Goal: Information Seeking & Learning: Learn about a topic

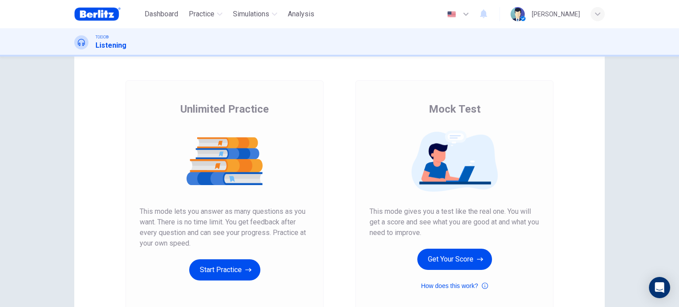
scroll to position [59, 0]
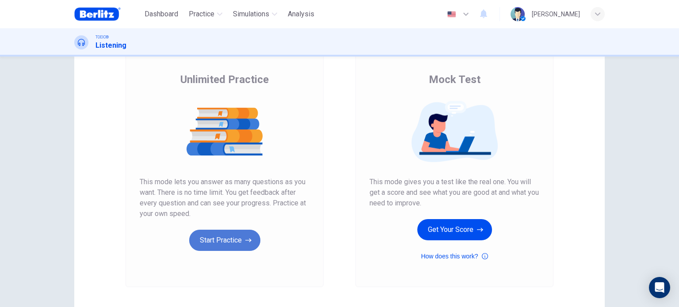
click at [217, 242] on button "Start Practice" at bounding box center [224, 240] width 71 height 21
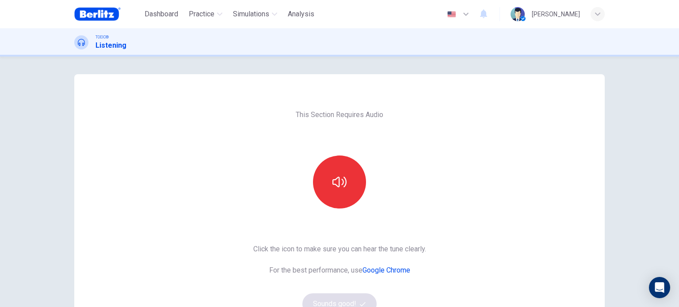
scroll to position [29, 0]
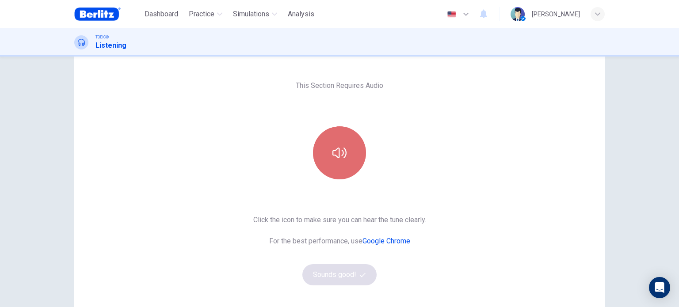
click at [340, 163] on button "button" at bounding box center [339, 152] width 53 height 53
click at [348, 162] on button "button" at bounding box center [339, 152] width 53 height 53
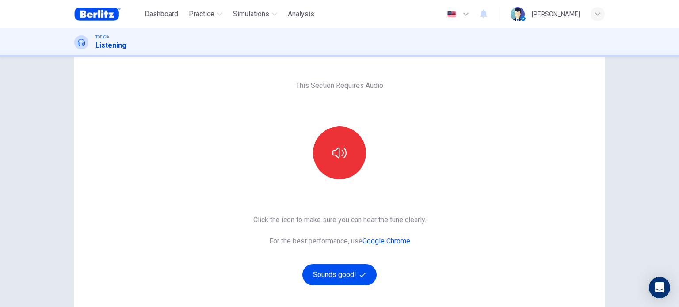
scroll to position [59, 0]
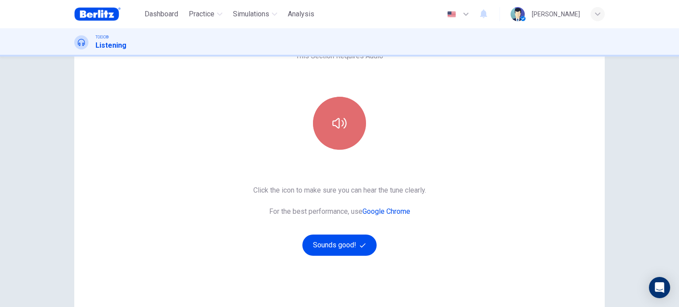
click at [341, 118] on icon "button" at bounding box center [339, 123] width 14 height 14
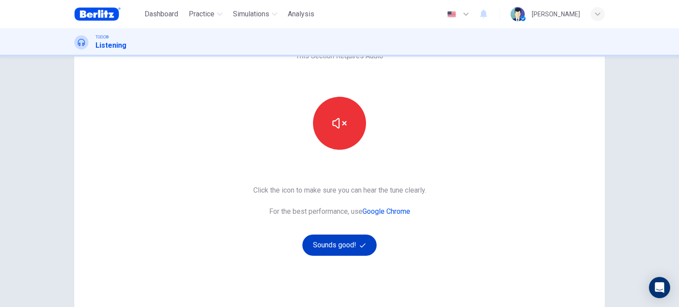
click at [343, 239] on button "Sounds good!" at bounding box center [339, 245] width 74 height 21
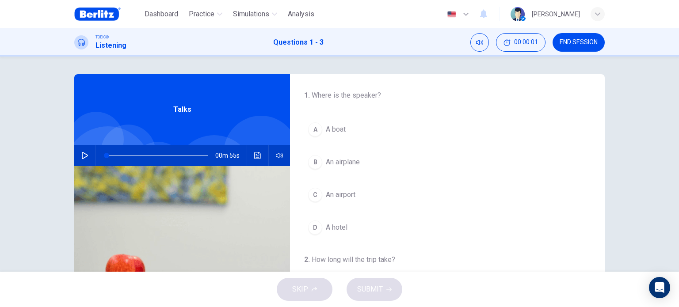
scroll to position [0, 0]
click at [88, 155] on button "button" at bounding box center [85, 155] width 14 height 21
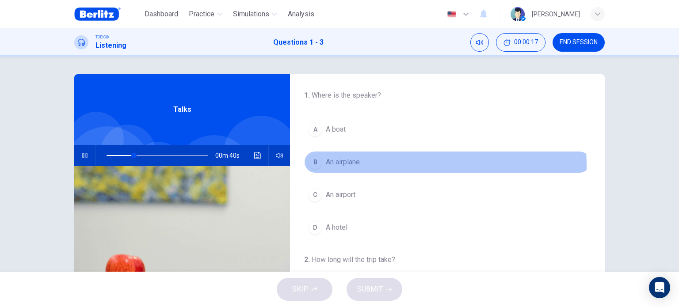
click at [352, 165] on span "An airplane" at bounding box center [343, 162] width 34 height 11
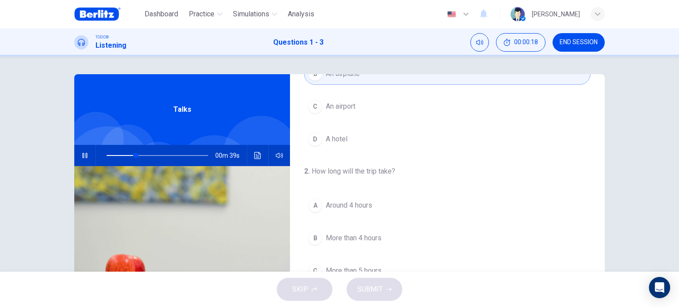
scroll to position [147, 0]
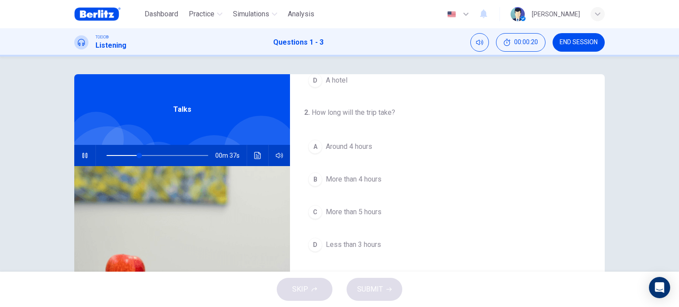
click at [361, 153] on button "A Around 4 hours" at bounding box center [447, 147] width 286 height 22
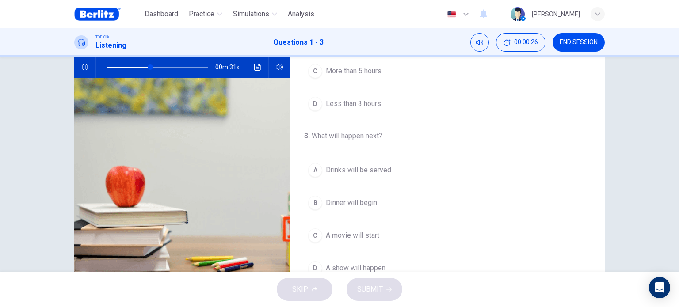
scroll to position [118, 0]
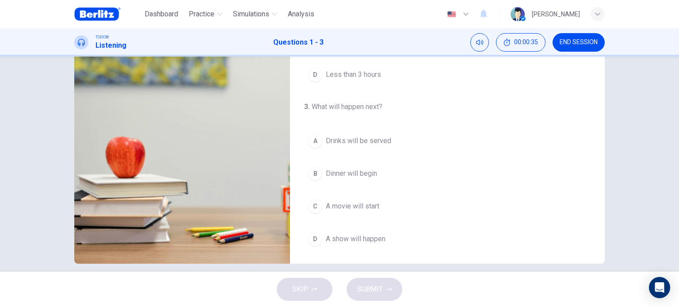
click at [380, 137] on span "Drinks will be served" at bounding box center [358, 141] width 65 height 11
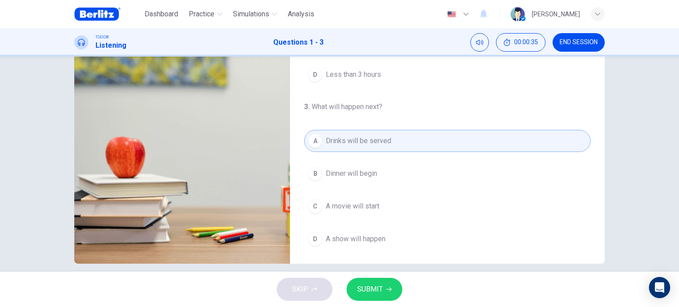
scroll to position [127, 0]
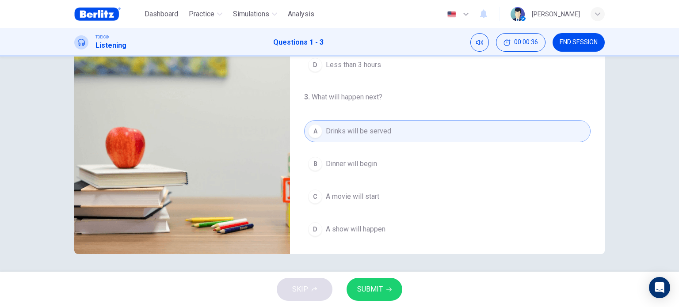
click at [395, 289] on button "SUBMIT" at bounding box center [374, 289] width 56 height 23
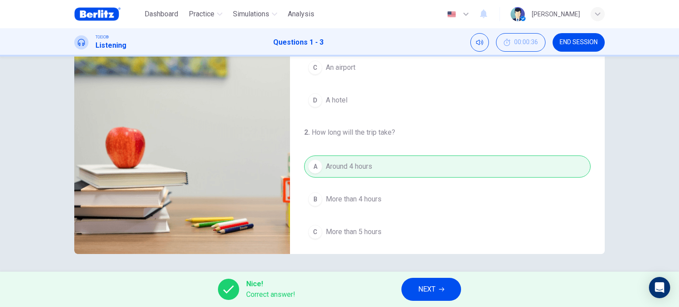
type input "**"
click at [431, 288] on span "NEXT" at bounding box center [426, 289] width 17 height 12
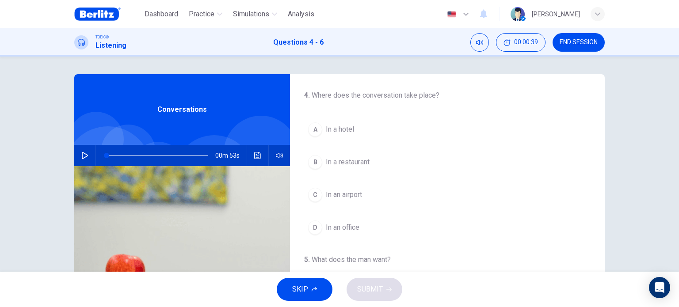
click at [83, 159] on icon "button" at bounding box center [84, 155] width 7 height 7
click at [351, 196] on span "In an airport" at bounding box center [344, 195] width 36 height 11
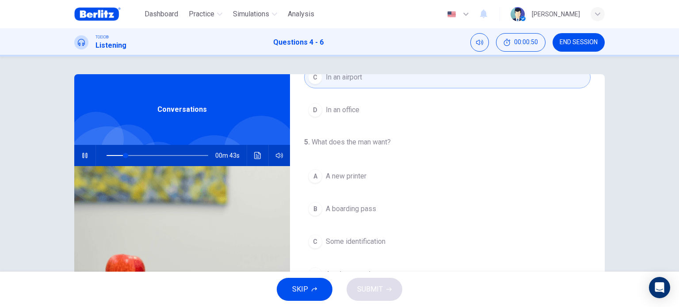
scroll to position [147, 0]
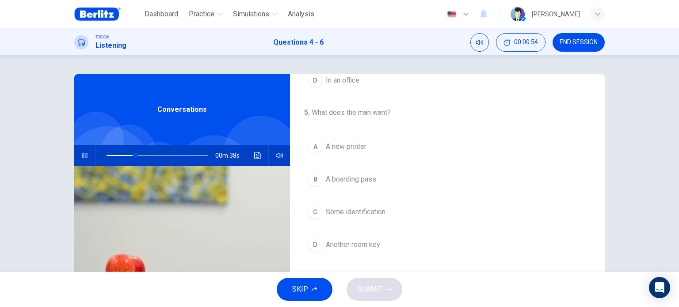
click at [364, 175] on span "A boarding pass" at bounding box center [351, 179] width 50 height 11
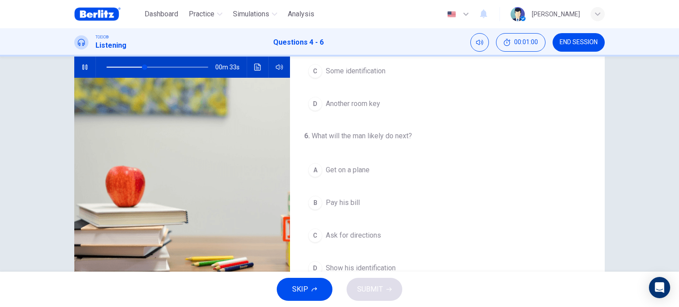
scroll to position [118, 0]
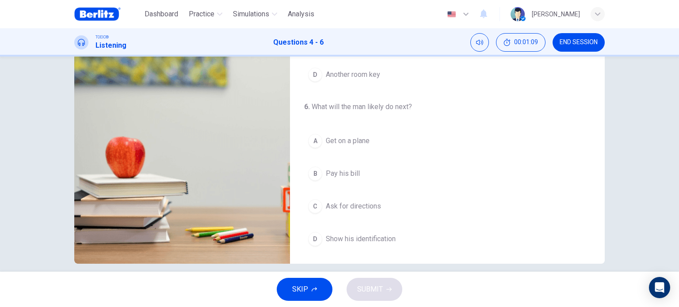
click at [353, 238] on span "Show his identification" at bounding box center [361, 239] width 70 height 11
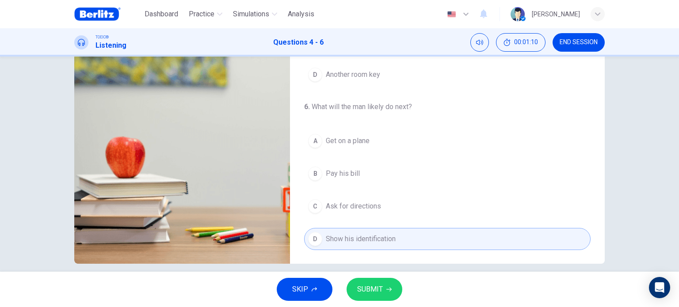
click at [383, 292] on button "SUBMIT" at bounding box center [374, 289] width 56 height 23
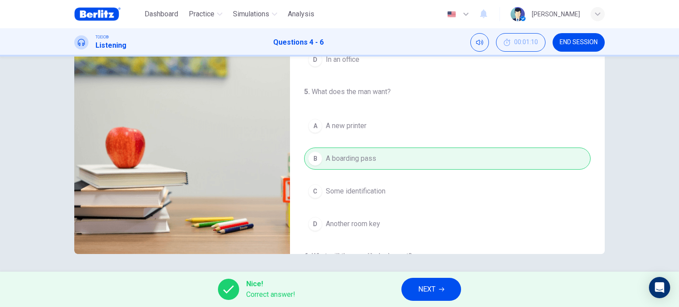
scroll to position [59, 0]
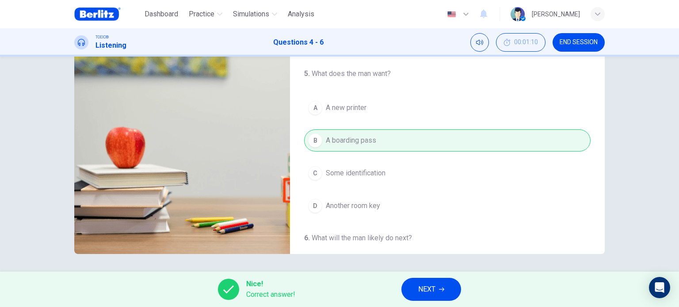
type input "**"
click at [429, 294] on span "NEXT" at bounding box center [426, 289] width 17 height 12
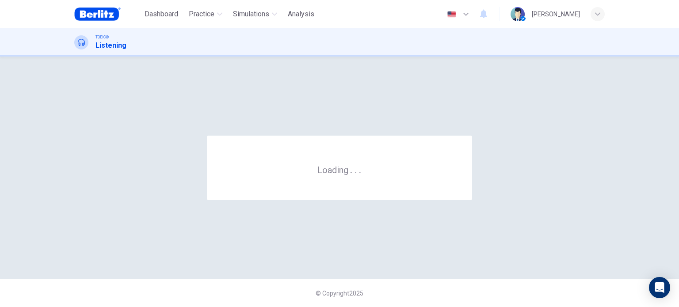
scroll to position [0, 0]
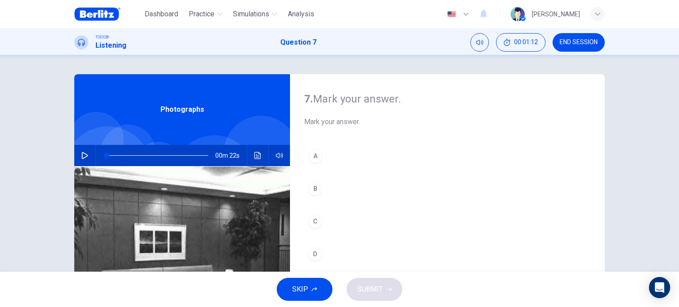
click at [83, 153] on icon "button" at bounding box center [84, 155] width 7 height 7
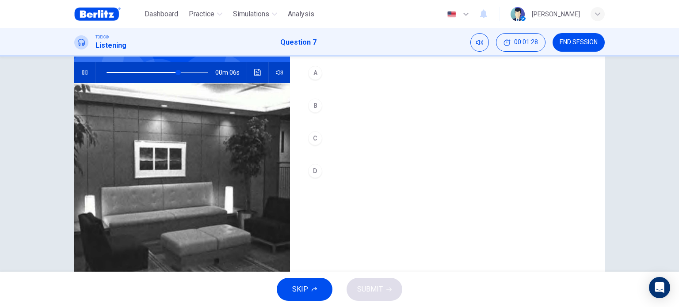
scroll to position [88, 0]
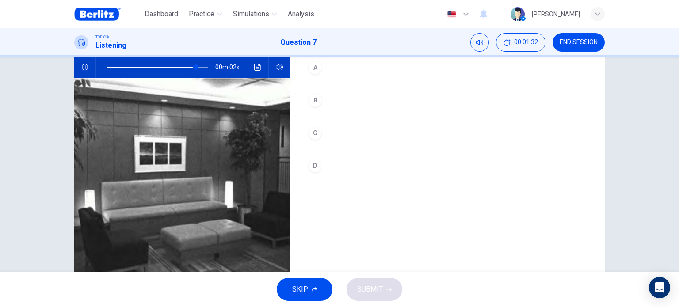
click at [315, 136] on div "C" at bounding box center [315, 133] width 14 height 14
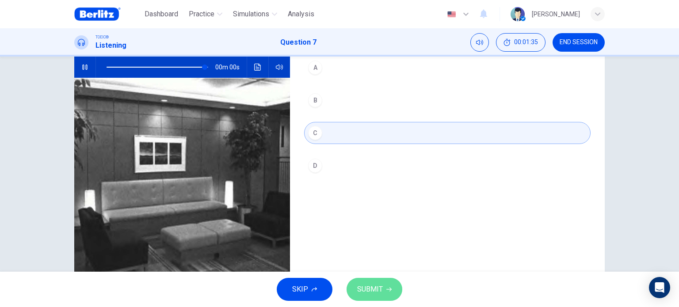
click at [380, 286] on span "SUBMIT" at bounding box center [370, 289] width 26 height 12
type input "*"
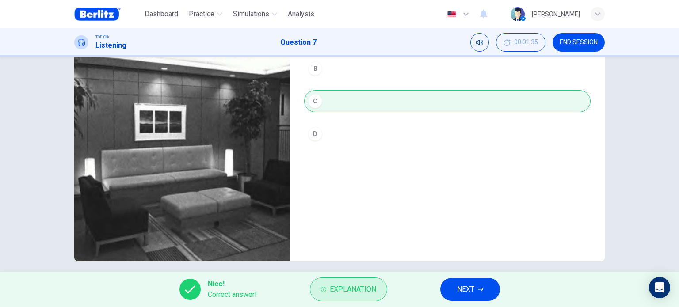
scroll to position [127, 0]
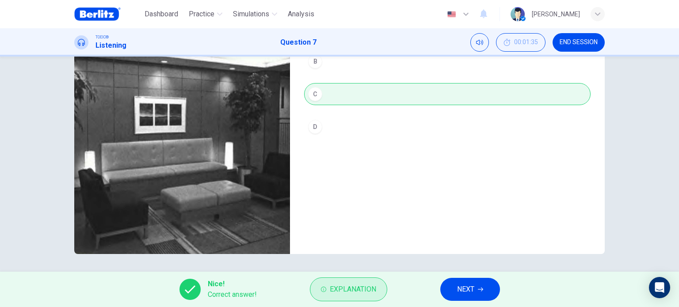
click at [362, 297] on button "Explanation" at bounding box center [348, 289] width 77 height 24
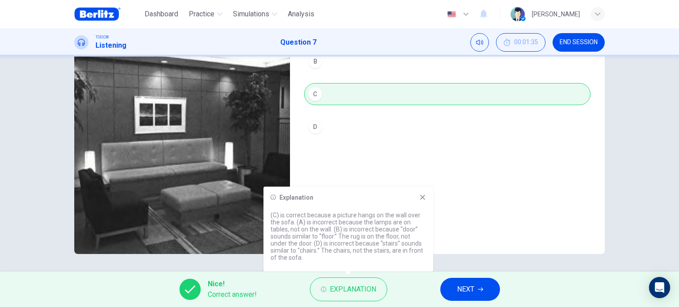
click at [424, 197] on icon at bounding box center [422, 197] width 7 height 7
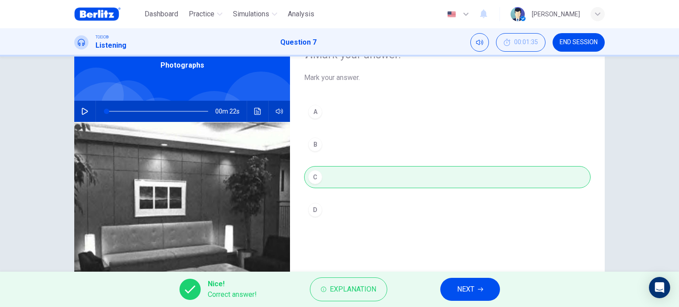
scroll to position [39, 0]
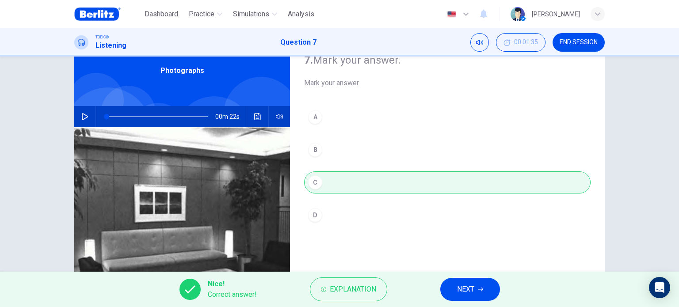
click at [482, 289] on icon "button" at bounding box center [480, 289] width 5 height 5
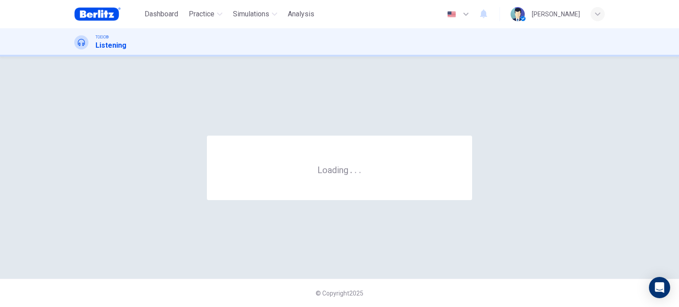
scroll to position [0, 0]
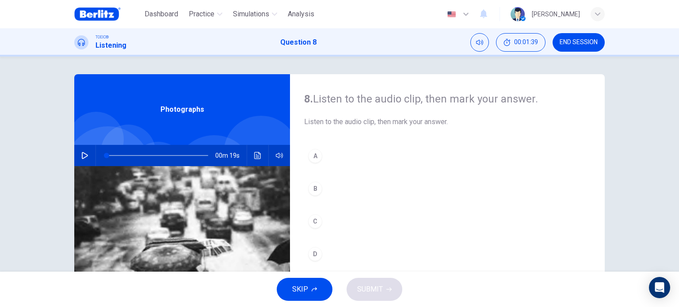
click at [85, 152] on icon "button" at bounding box center [84, 155] width 7 height 7
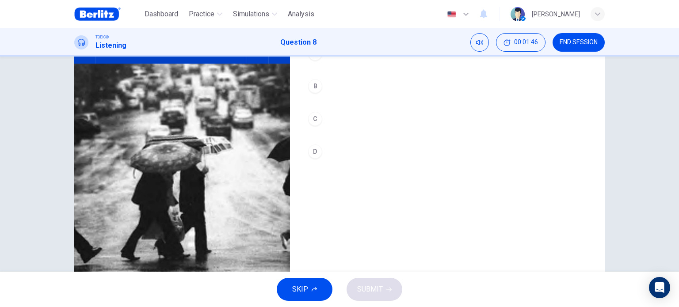
scroll to position [88, 0]
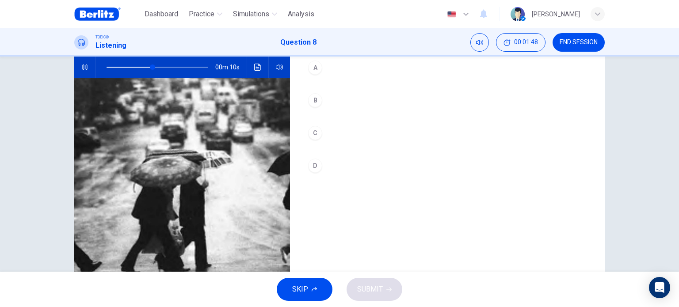
click at [315, 99] on div "B" at bounding box center [315, 100] width 14 height 14
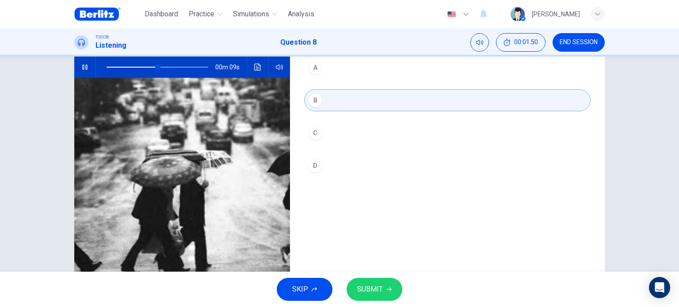
scroll to position [118, 0]
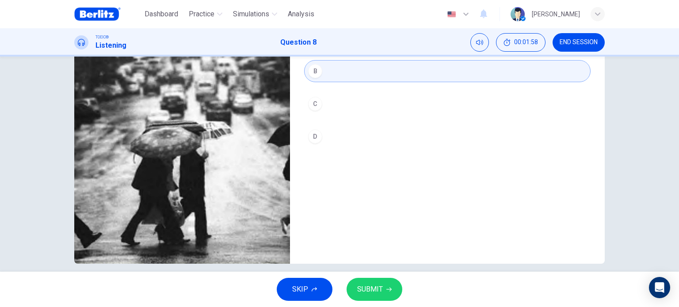
click at [378, 300] on button "SUBMIT" at bounding box center [374, 289] width 56 height 23
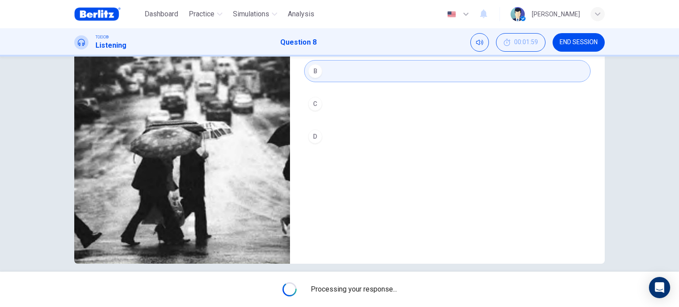
type input "*"
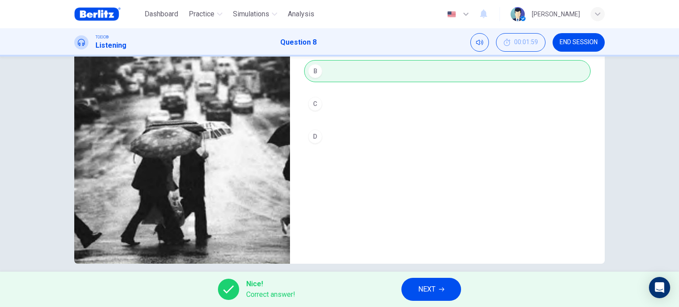
click at [436, 293] on button "NEXT" at bounding box center [431, 289] width 60 height 23
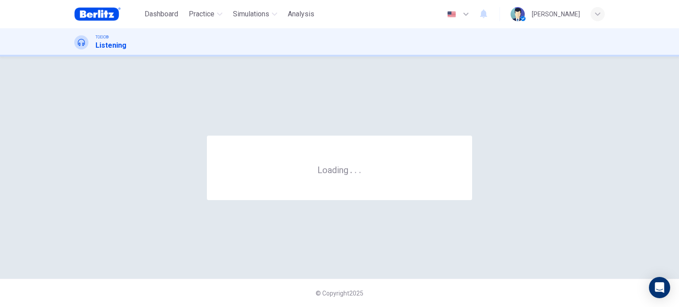
scroll to position [0, 0]
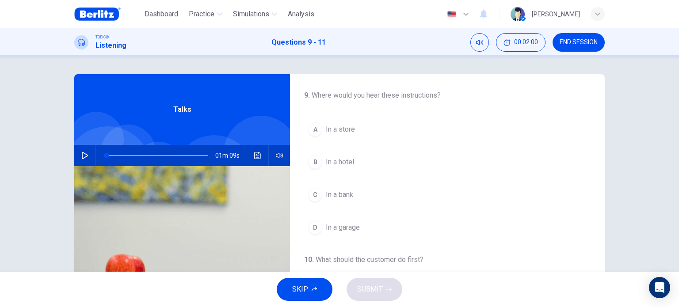
click at [82, 155] on icon "button" at bounding box center [84, 155] width 7 height 7
click at [82, 155] on icon "button" at bounding box center [84, 155] width 5 height 5
type input "*"
drag, startPoint x: 108, startPoint y: 155, endPoint x: 99, endPoint y: 155, distance: 9.7
click at [104, 155] on span at bounding box center [106, 155] width 5 height 5
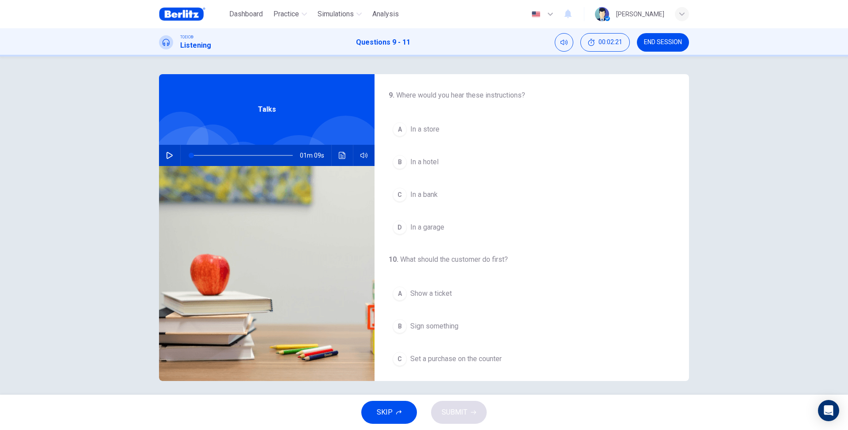
drag, startPoint x: 566, startPoint y: 1, endPoint x: 135, endPoint y: 211, distance: 478.9
click at [72, 221] on div "9 . Where would you hear these instructions? A In a store B In a hotel C In a b…" at bounding box center [424, 226] width 848 height 338
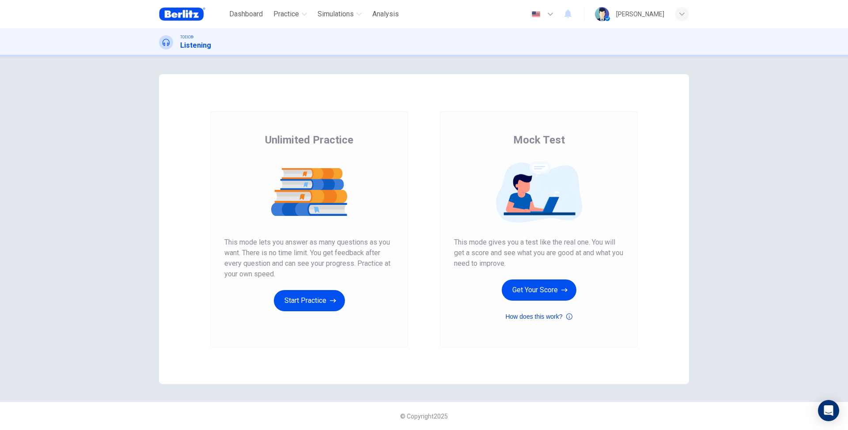
click at [536, 313] on button "How does this work?" at bounding box center [538, 316] width 67 height 11
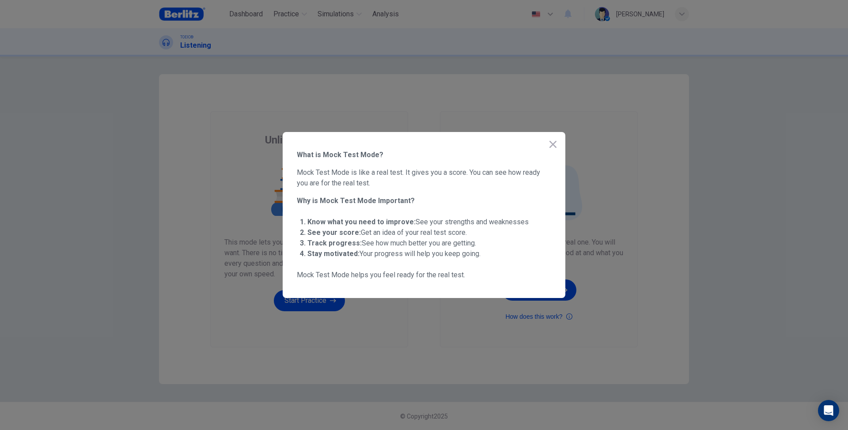
click at [548, 144] on icon "button" at bounding box center [553, 144] width 11 height 11
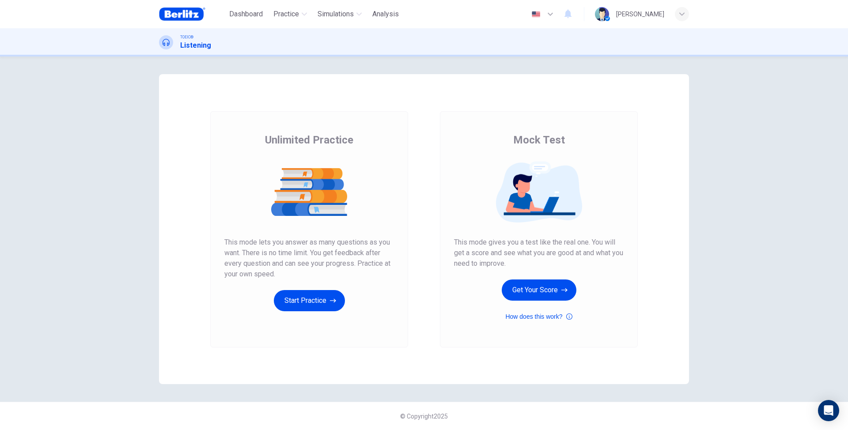
click at [527, 18] on button "button" at bounding box center [543, 14] width 32 height 18
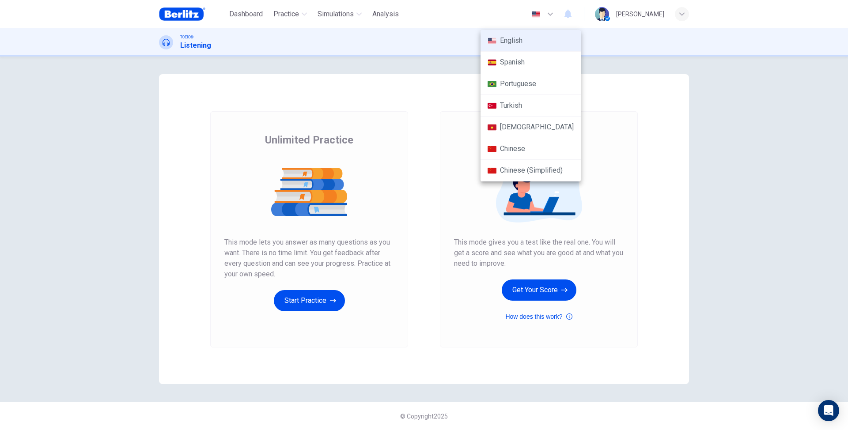
click at [522, 20] on div at bounding box center [424, 215] width 848 height 430
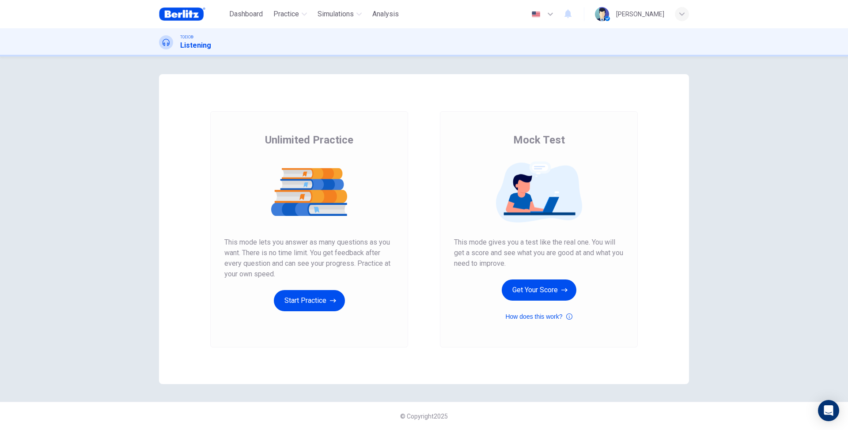
click at [352, 23] on div "Dashboard Practice Simulations Analysis English ** ​ [PERSON_NAME]" at bounding box center [424, 14] width 530 height 28
click at [345, 16] on span "Simulations" at bounding box center [336, 14] width 36 height 11
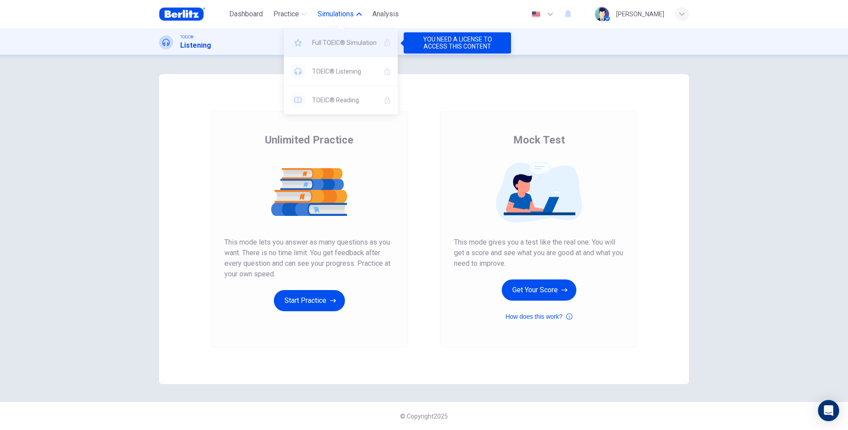
click at [385, 46] on div "Full TOEIC® Simulation" at bounding box center [341, 43] width 114 height 28
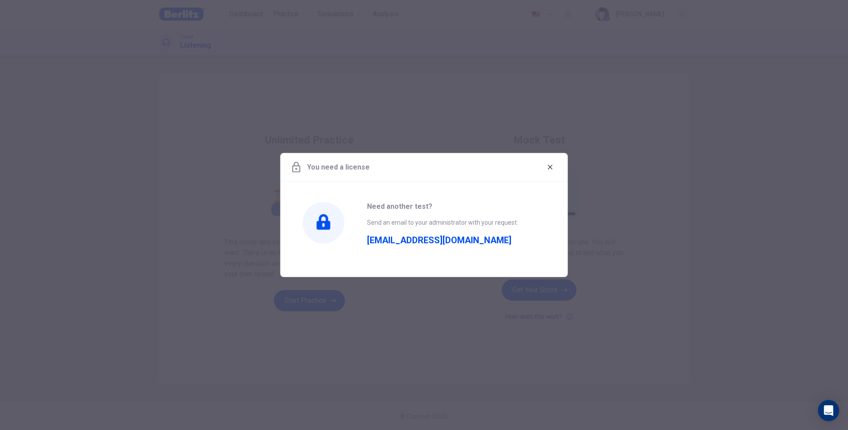
click at [405, 223] on span "Send an email to your administrator with your request:" at bounding box center [442, 222] width 151 height 7
click at [550, 168] on icon "button" at bounding box center [550, 167] width 5 height 5
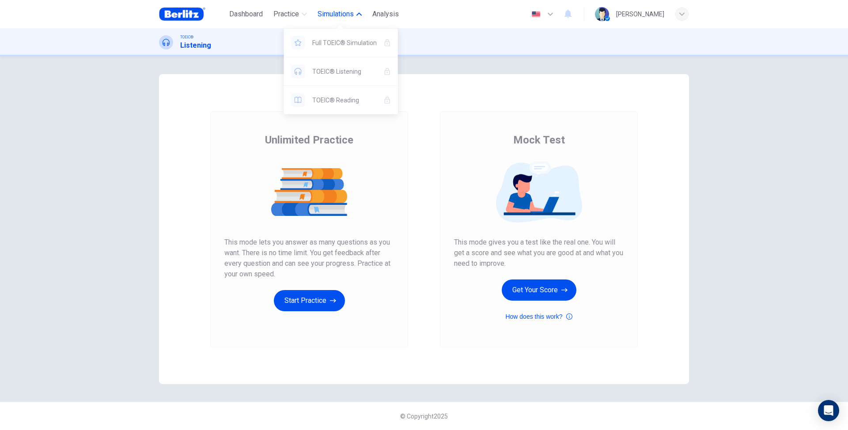
click at [364, 11] on button "Simulations" at bounding box center [339, 14] width 51 height 16
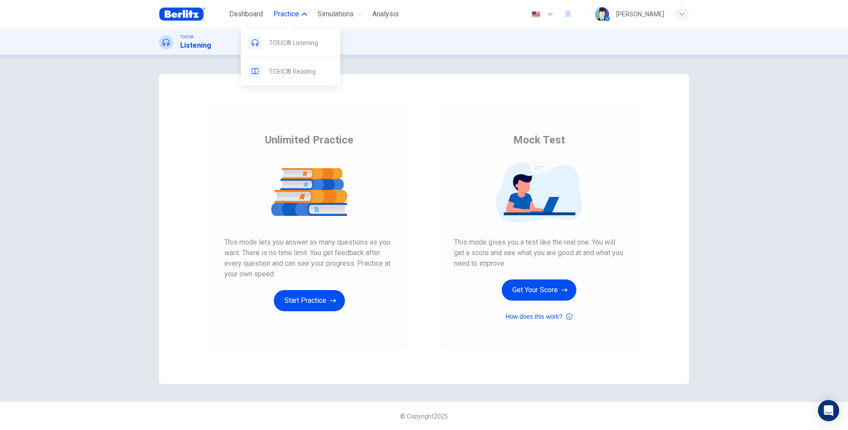
click at [286, 15] on span "Practice" at bounding box center [286, 14] width 26 height 11
click at [253, 13] on span "Dashboard" at bounding box center [246, 14] width 34 height 11
